Goal: Check status: Check status

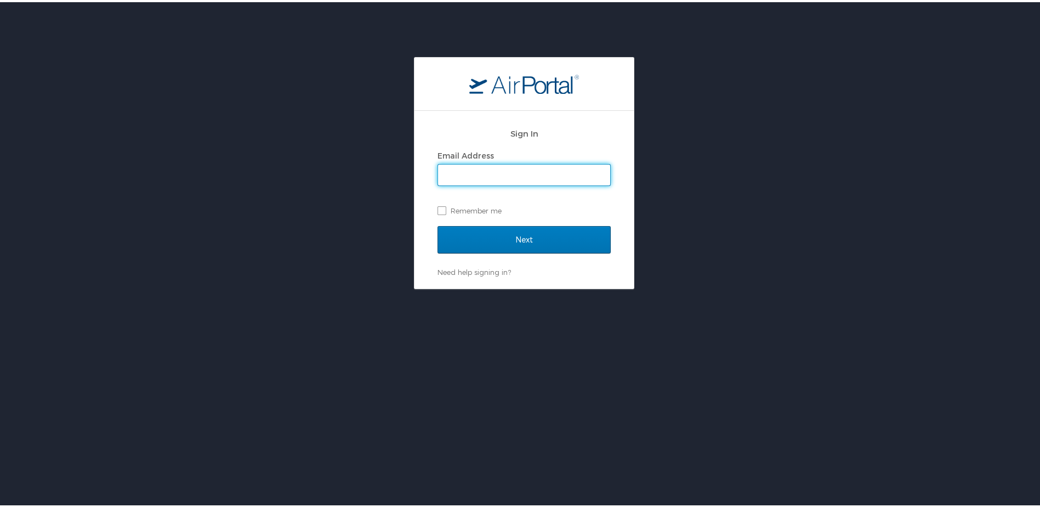
click at [470, 172] on input "Email Address" at bounding box center [524, 172] width 172 height 21
type input "brock@medical.link"
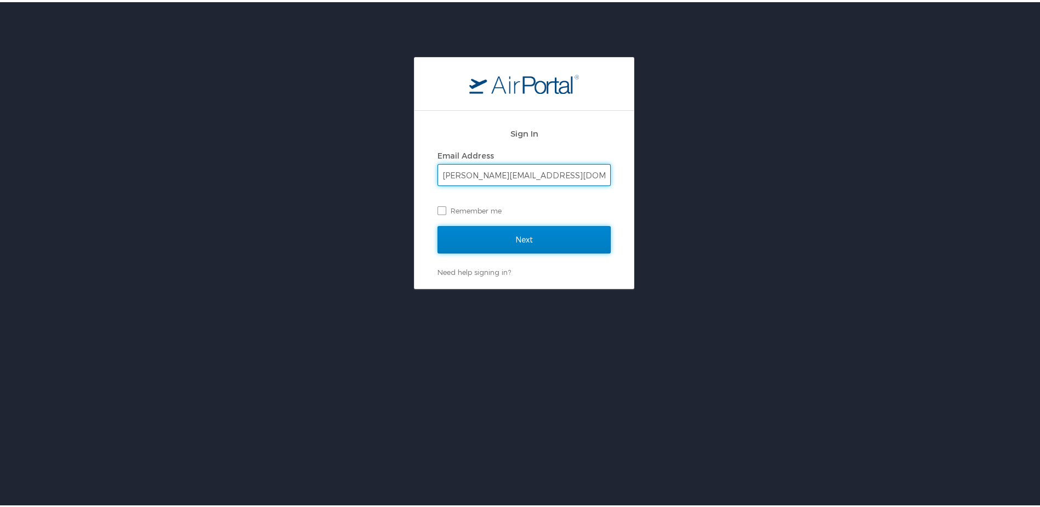
click at [450, 235] on input "Next" at bounding box center [524, 237] width 173 height 27
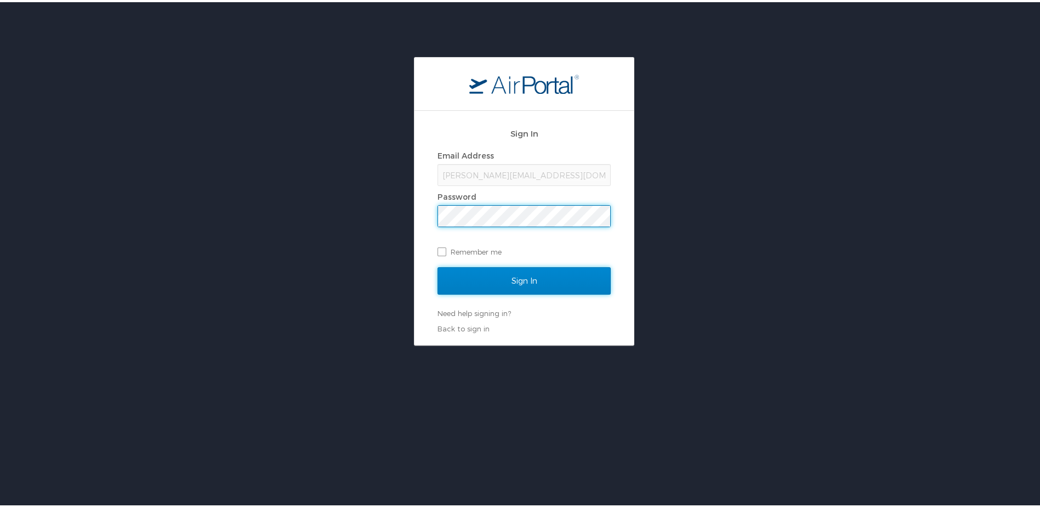
click at [475, 276] on input "Sign In" at bounding box center [524, 278] width 173 height 27
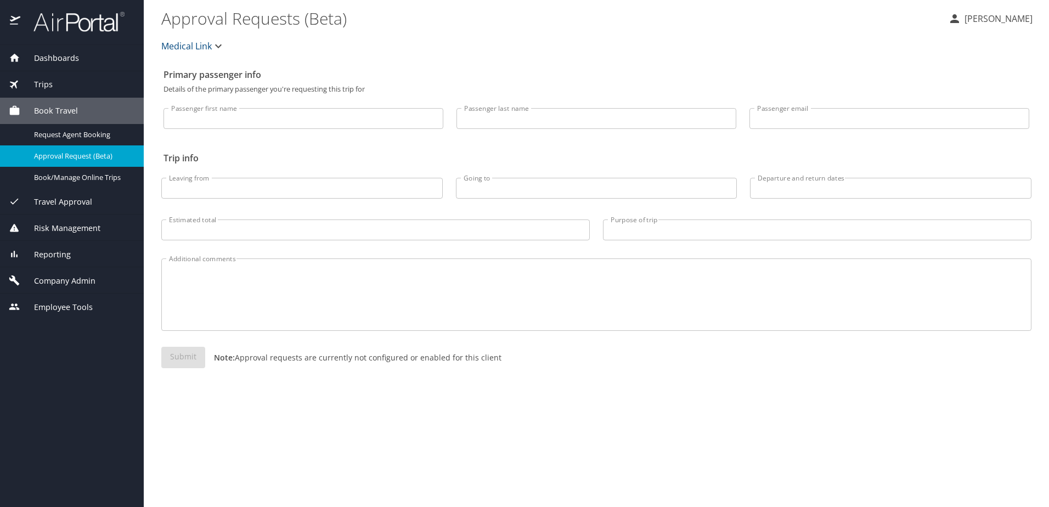
click at [268, 148] on div "Primary passenger info Details of the primary passenger you're requesting this …" at bounding box center [596, 285] width 870 height 443
drag, startPoint x: 202, startPoint y: 161, endPoint x: 164, endPoint y: 161, distance: 38.4
click at [164, 161] on h2 "Trip info" at bounding box center [595, 158] width 865 height 18
drag, startPoint x: 164, startPoint y: 161, endPoint x: 240, endPoint y: 150, distance: 76.5
click at [240, 150] on h2 "Trip info" at bounding box center [595, 158] width 865 height 18
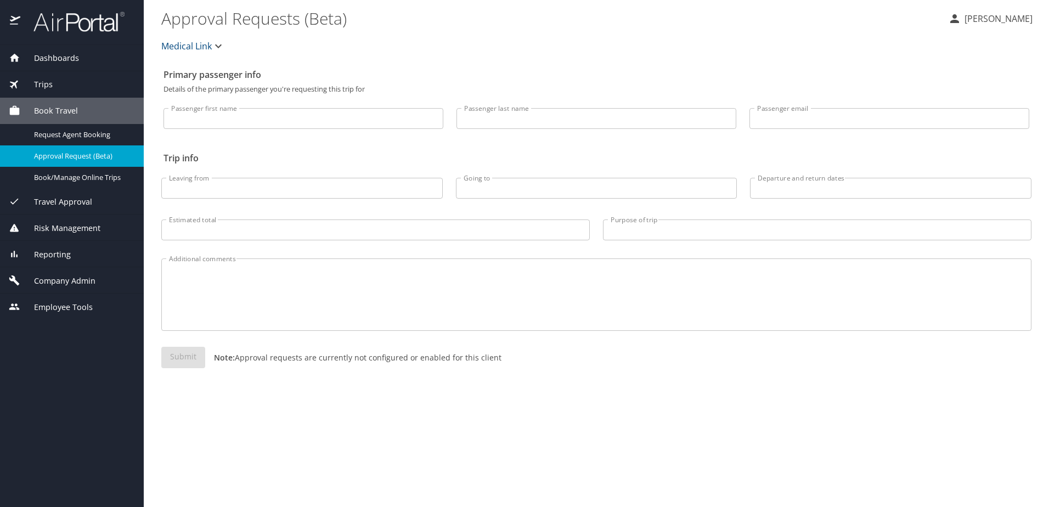
click at [58, 86] on div "Trips" at bounding box center [72, 84] width 126 height 12
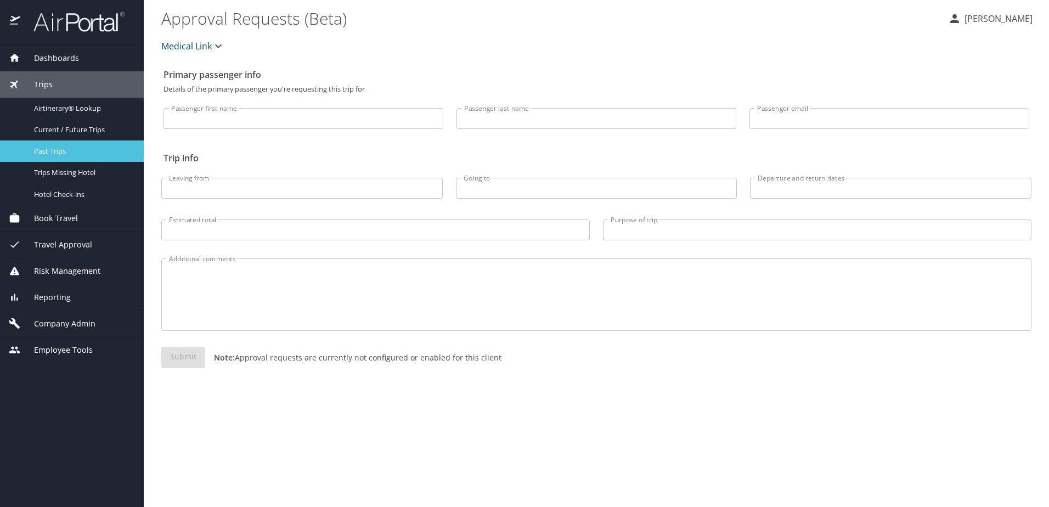
click at [76, 148] on span "Past Trips" at bounding box center [82, 151] width 97 height 10
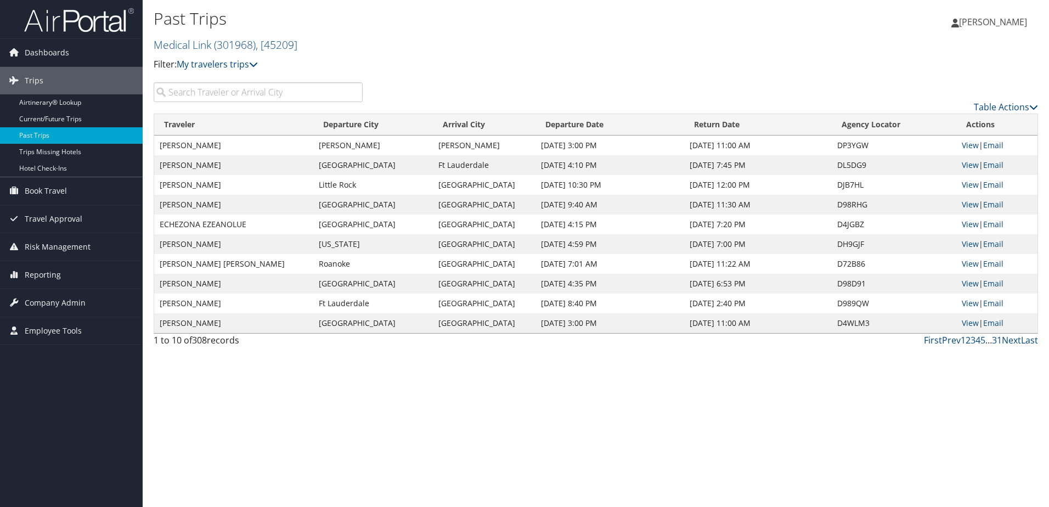
click at [247, 96] on input "search" at bounding box center [258, 92] width 209 height 20
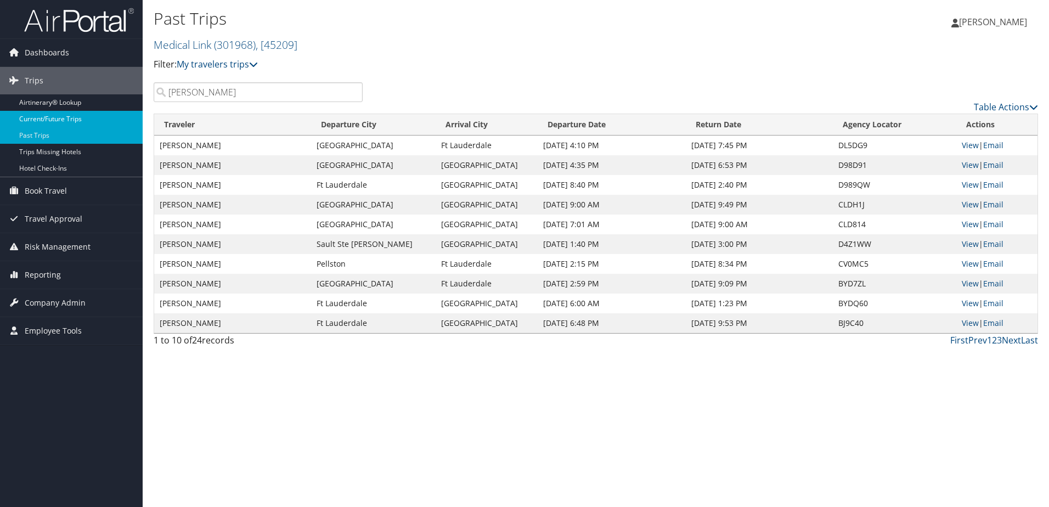
type input "dotson"
click at [66, 117] on link "Current/Future Trips" at bounding box center [71, 119] width 143 height 16
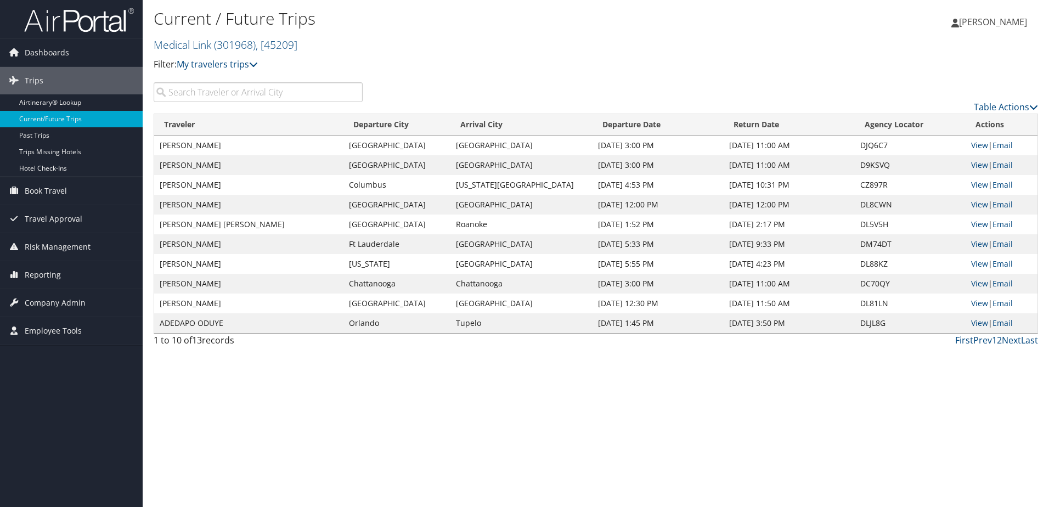
click at [276, 95] on input "search" at bounding box center [258, 92] width 209 height 20
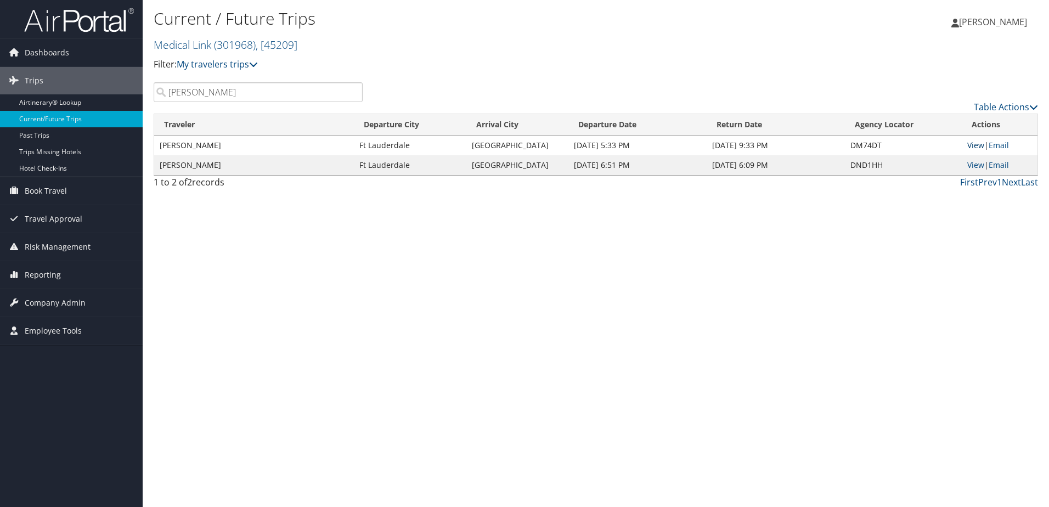
type input "[PERSON_NAME]"
click at [973, 144] on link "View" at bounding box center [975, 145] width 17 height 10
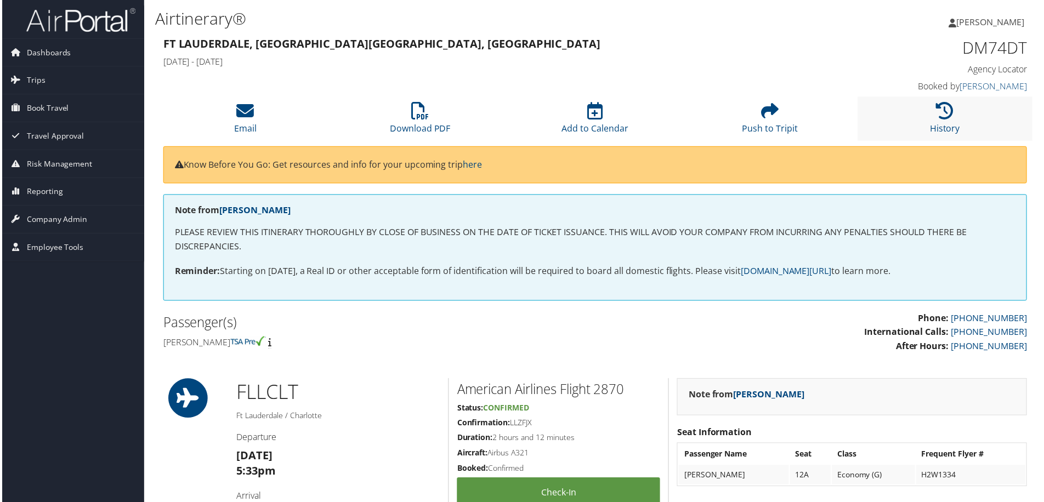
click at [908, 127] on li "History" at bounding box center [946, 119] width 175 height 44
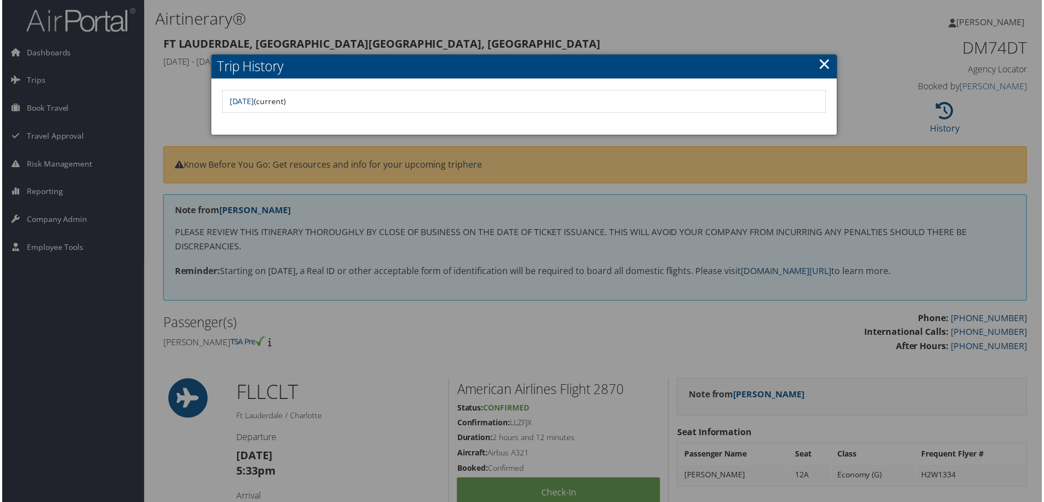
click at [822, 66] on link "×" at bounding box center [826, 64] width 13 height 22
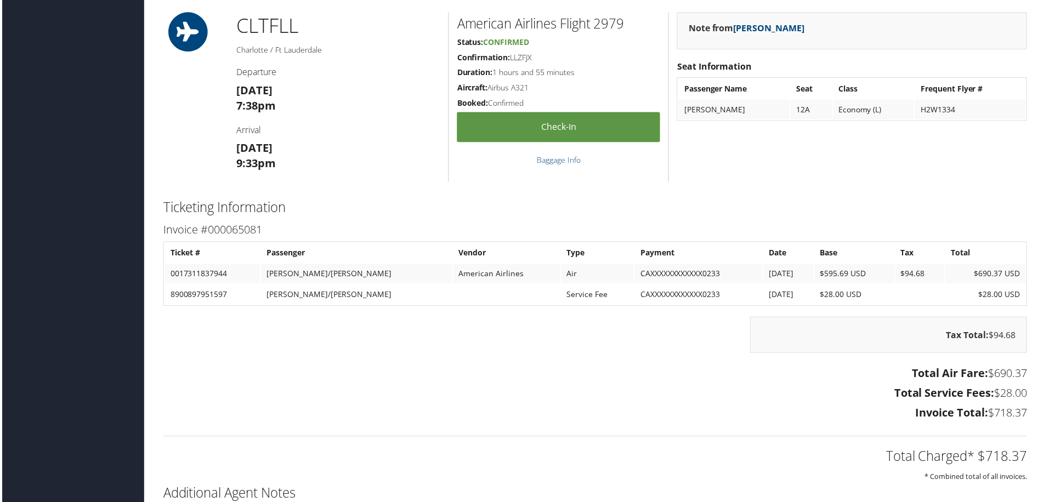
scroll to position [1261, 0]
